Goal: Information Seeking & Learning: Learn about a topic

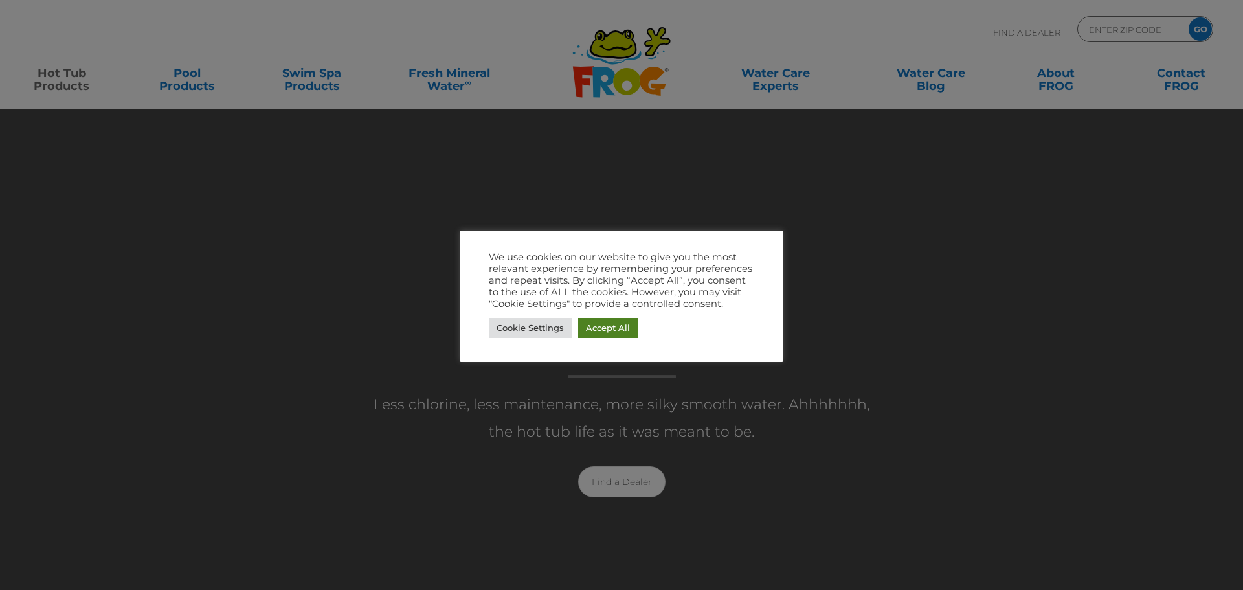
click at [609, 322] on link "Accept All" at bounding box center [608, 328] width 60 height 20
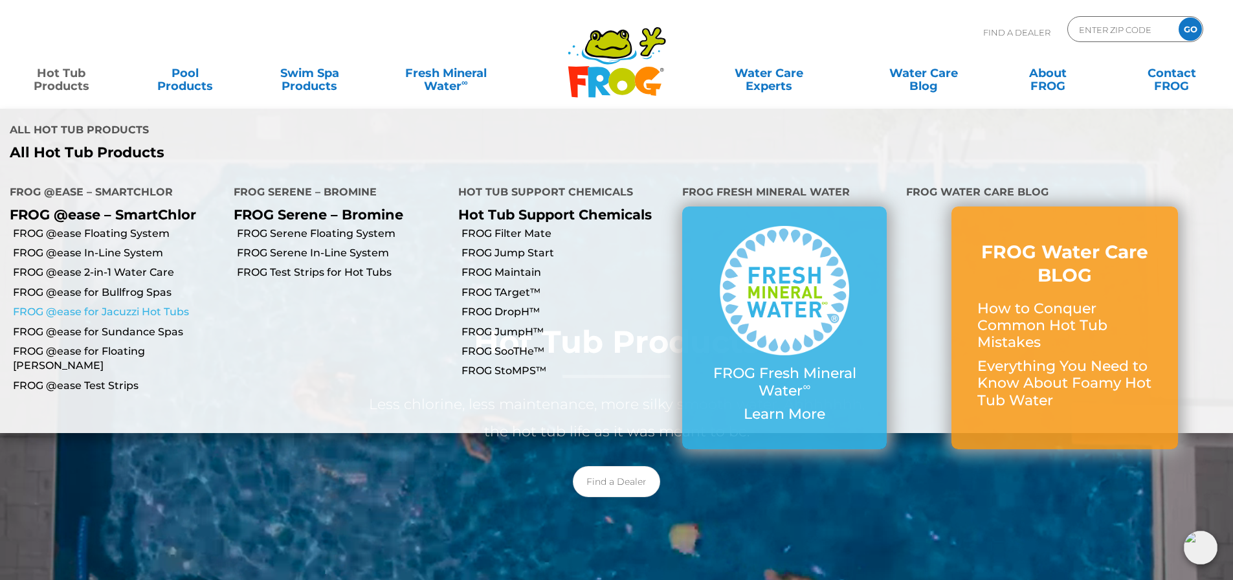
click at [153, 305] on link "FROG @ease for Jacuzzi Hot Tubs" at bounding box center [118, 312] width 211 height 14
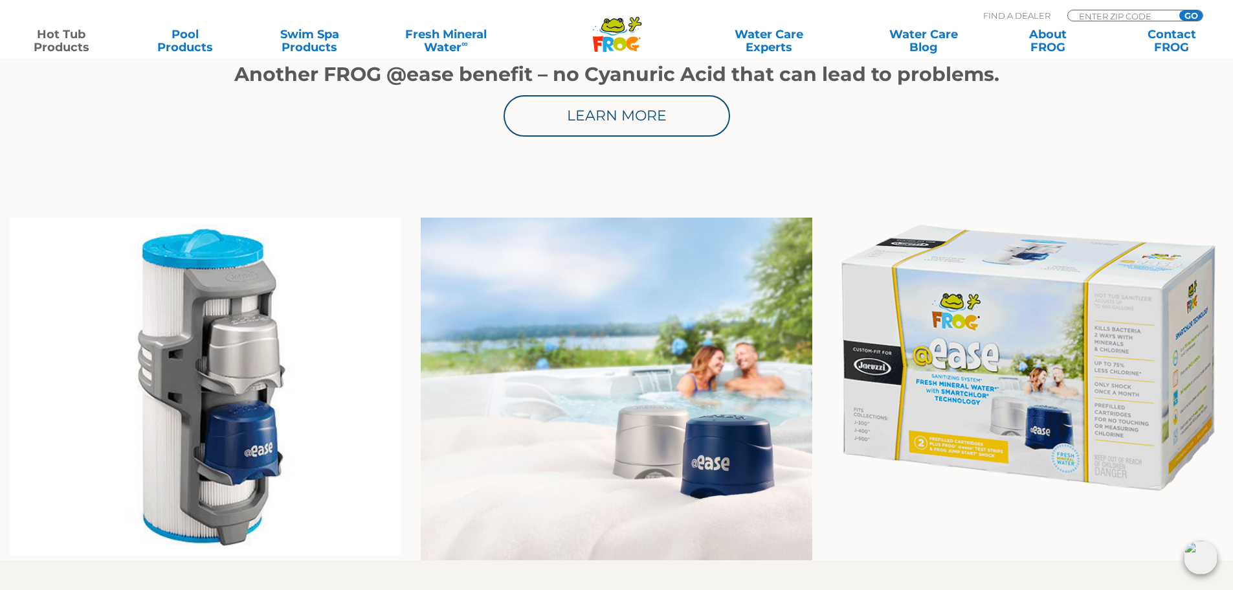
scroll to position [841, 0]
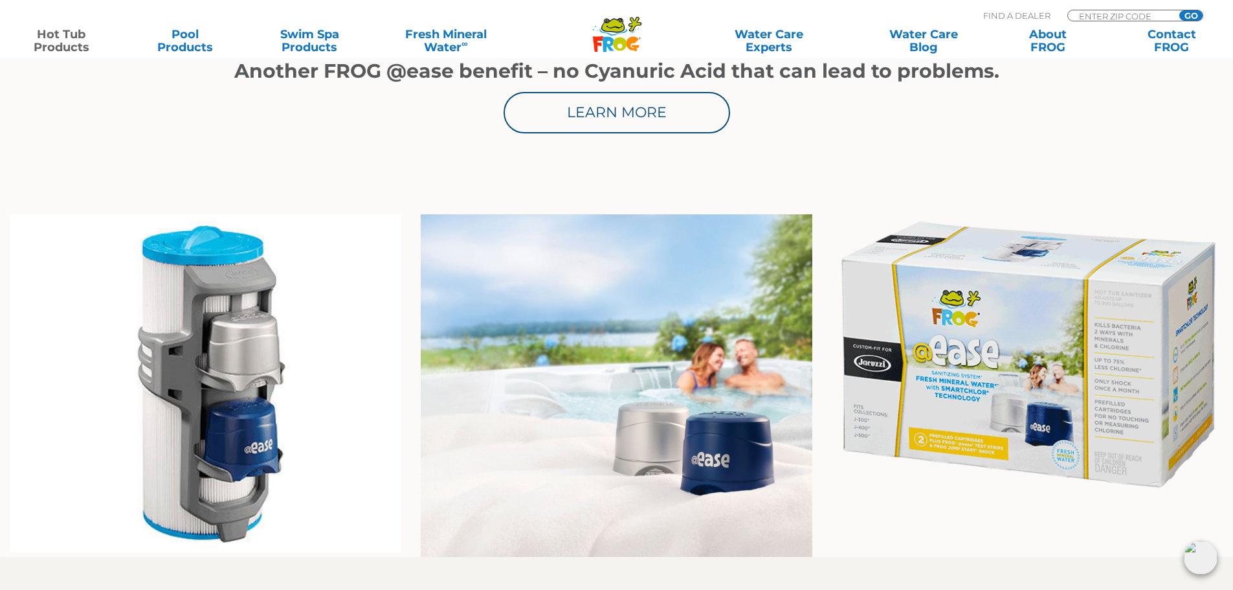
click at [1196, 556] on img at bounding box center [1201, 557] width 34 height 34
click at [1202, 568] on img at bounding box center [1201, 557] width 34 height 34
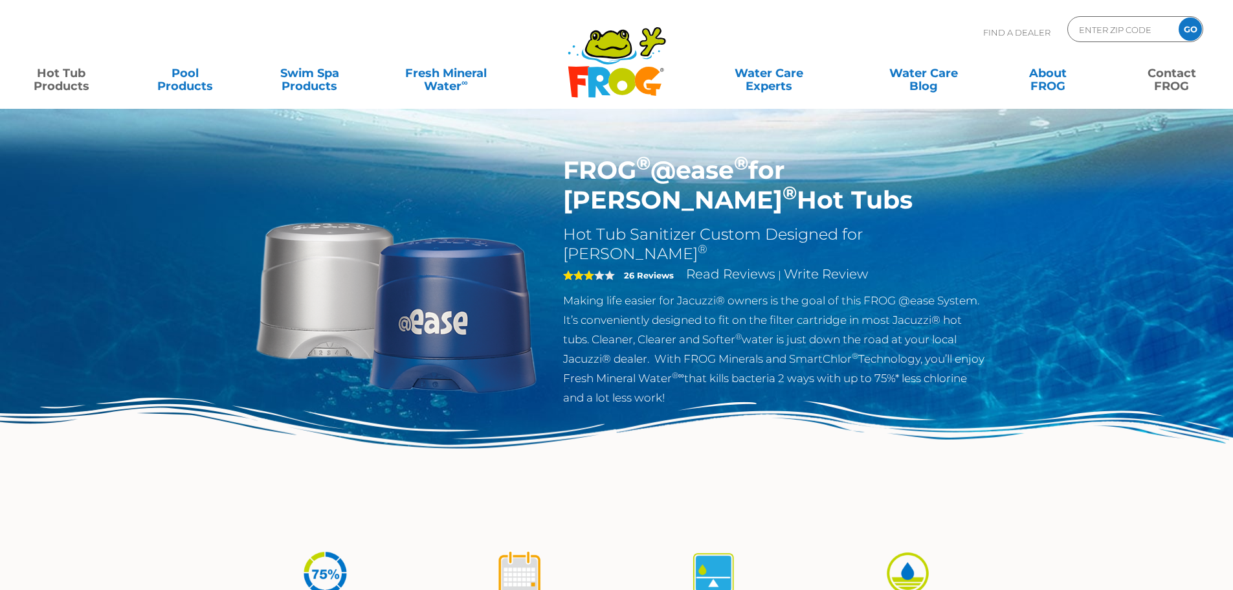
click at [1185, 81] on link "Contact FROG" at bounding box center [1172, 73] width 96 height 26
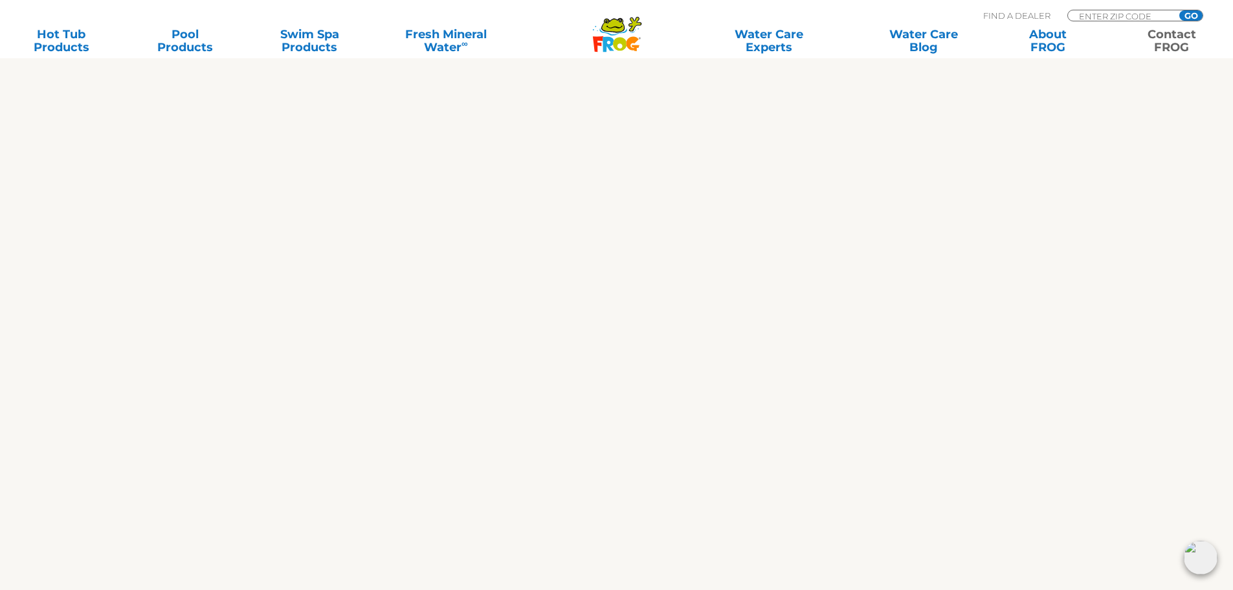
scroll to position [583, 0]
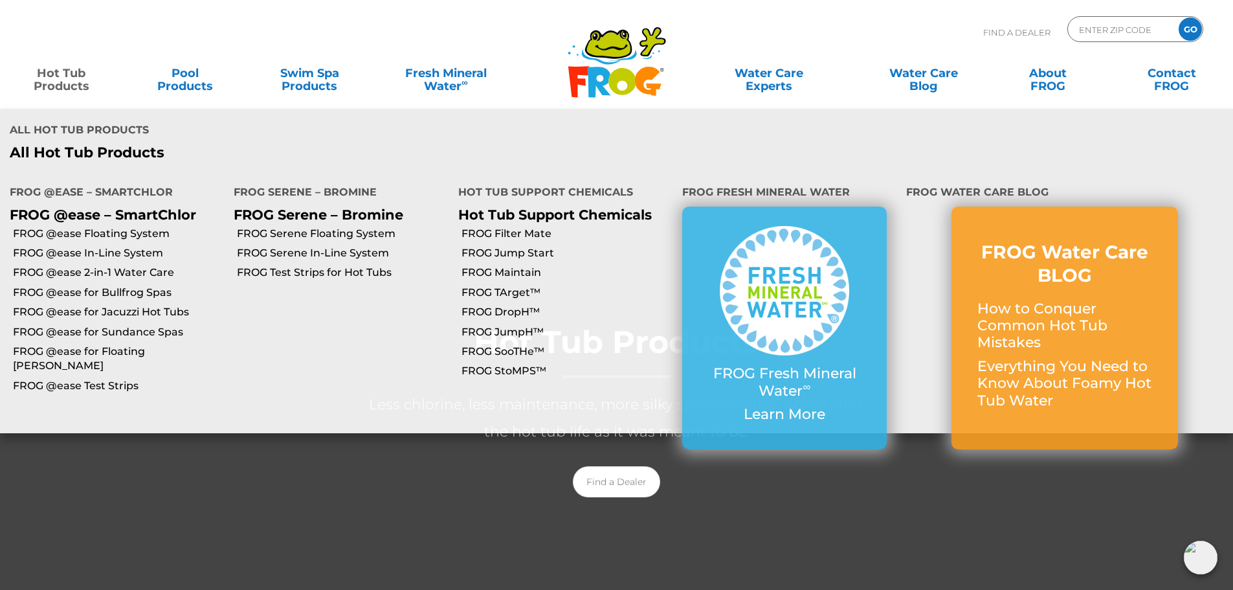
click at [65, 71] on link "Hot Tub Products" at bounding box center [61, 73] width 96 height 26
click at [90, 227] on link "FROG @ease Floating System" at bounding box center [118, 234] width 211 height 14
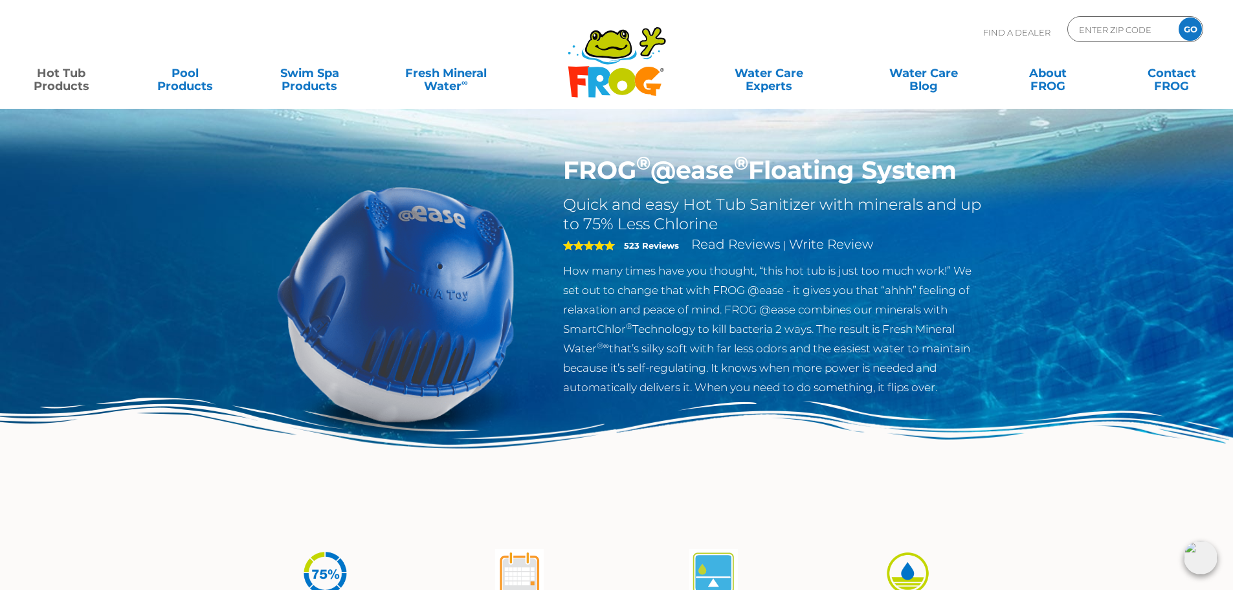
drag, startPoint x: 562, startPoint y: 173, endPoint x: 993, endPoint y: 171, distance: 431.1
click at [993, 171] on div "FROG ® @ease ® Floating System Quick and easy Hot Tub Sanitizer with minerals a…" at bounding box center [774, 279] width 442 height 248
copy h1 "FROG ® @ease ® Floating System"
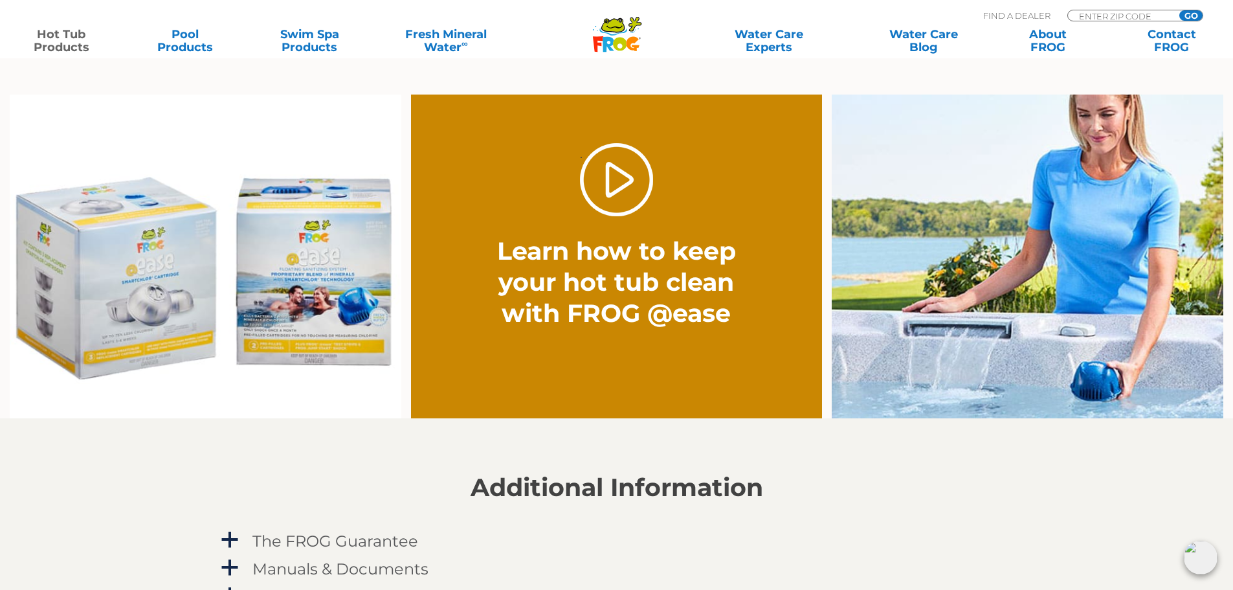
scroll to position [1295, 0]
